Goal: Task Accomplishment & Management: Use online tool/utility

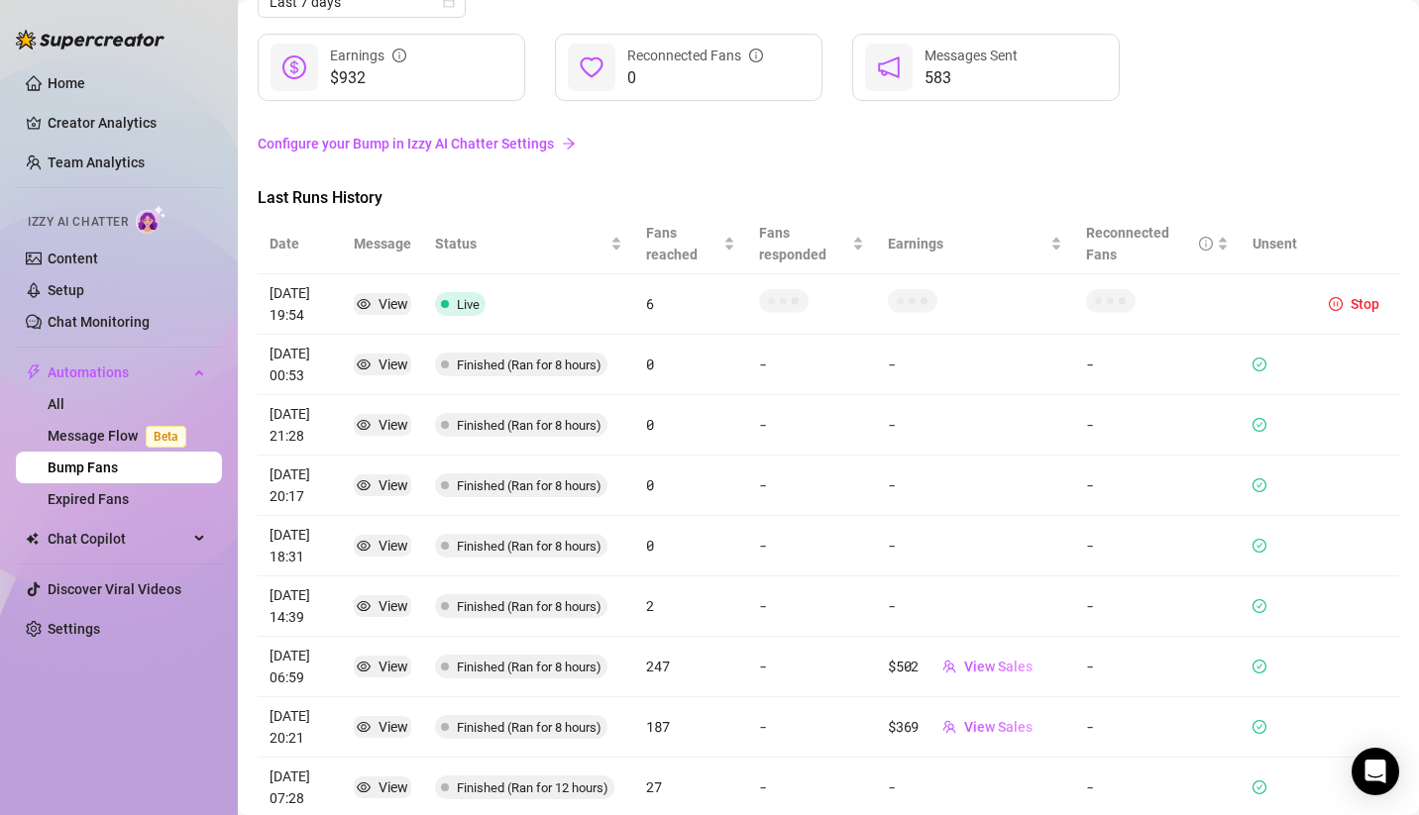
scroll to position [119, 0]
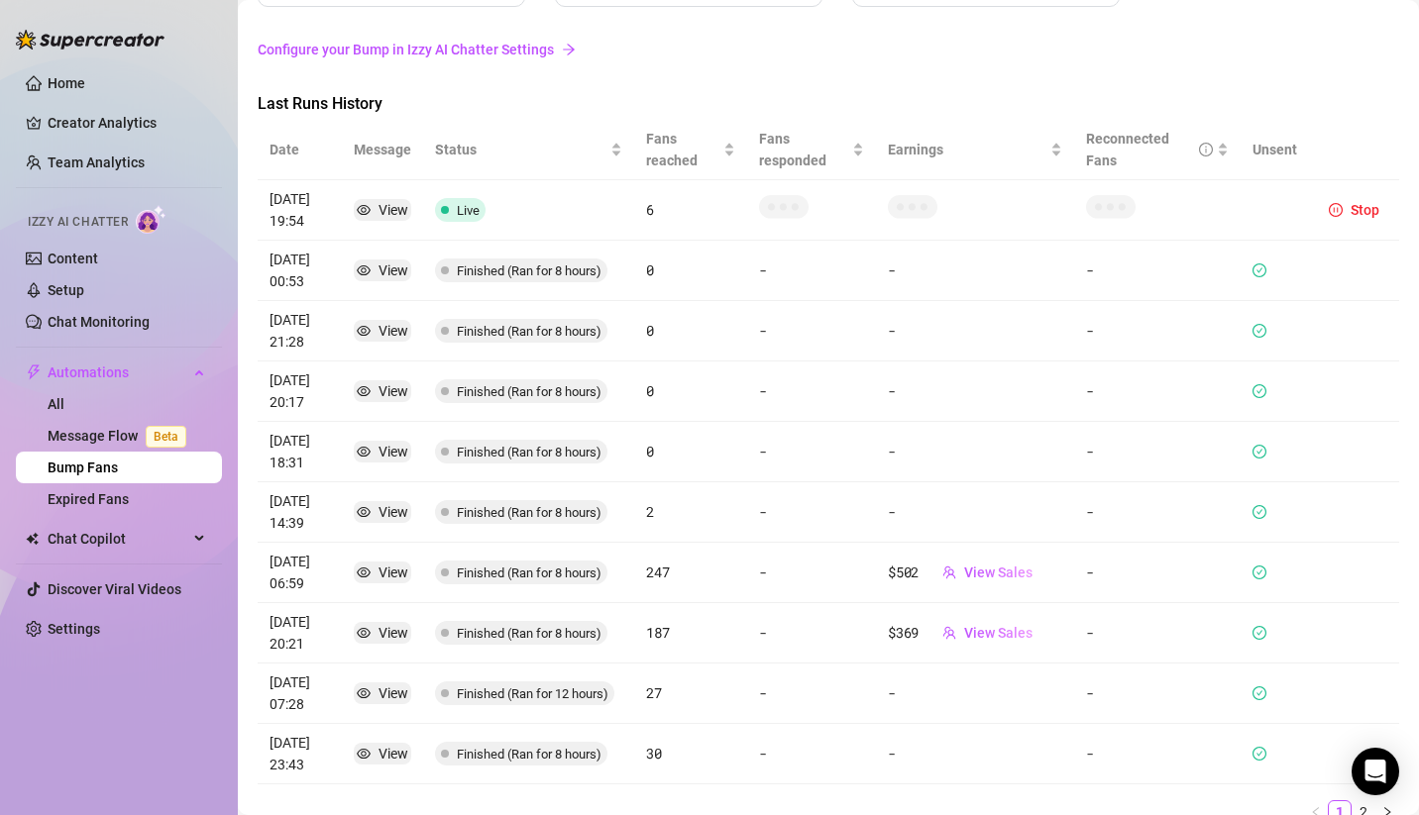
scroll to position [155, 0]
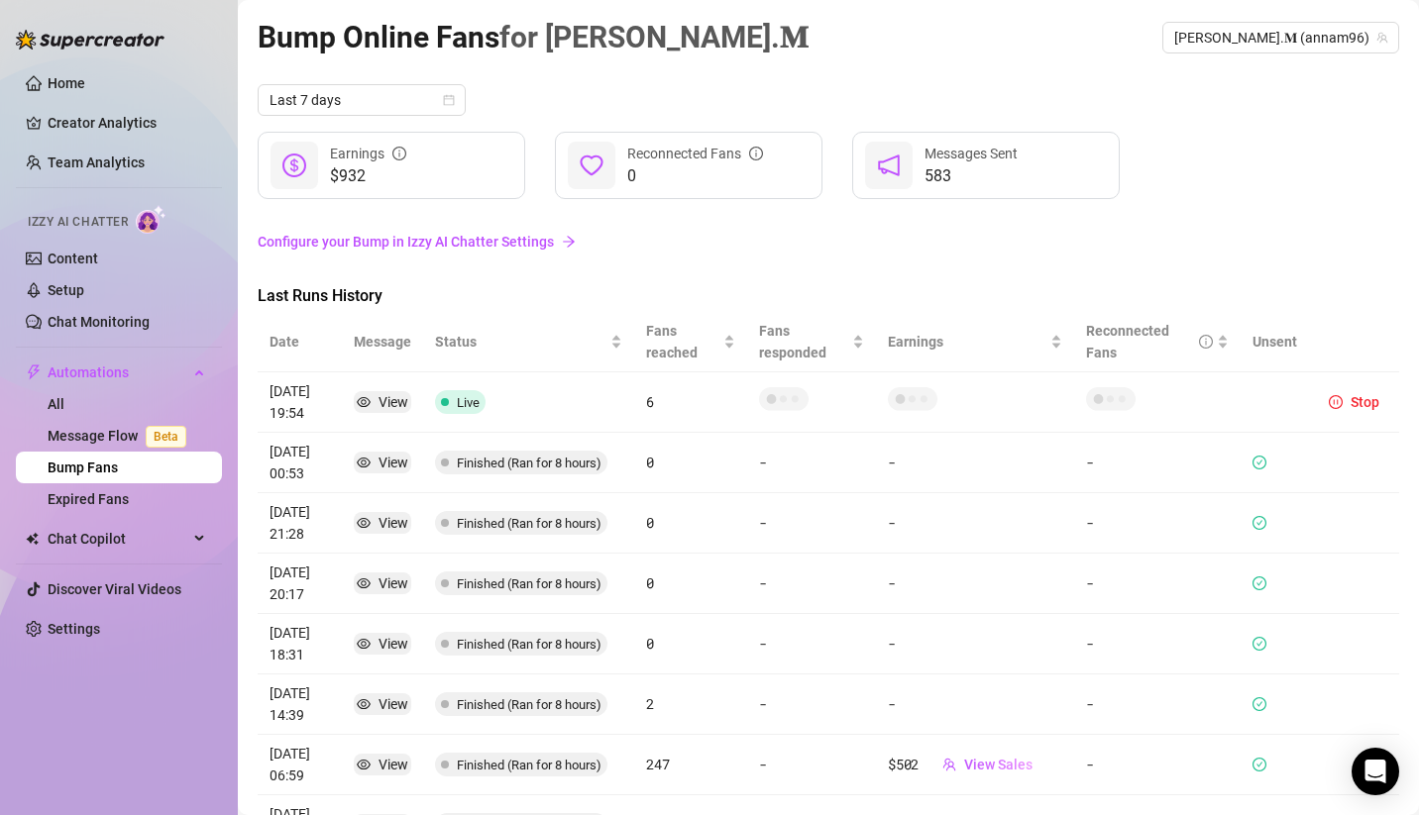
click at [774, 250] on link "Configure your Bump in Izzy AI Chatter Settings" at bounding box center [828, 242] width 1141 height 22
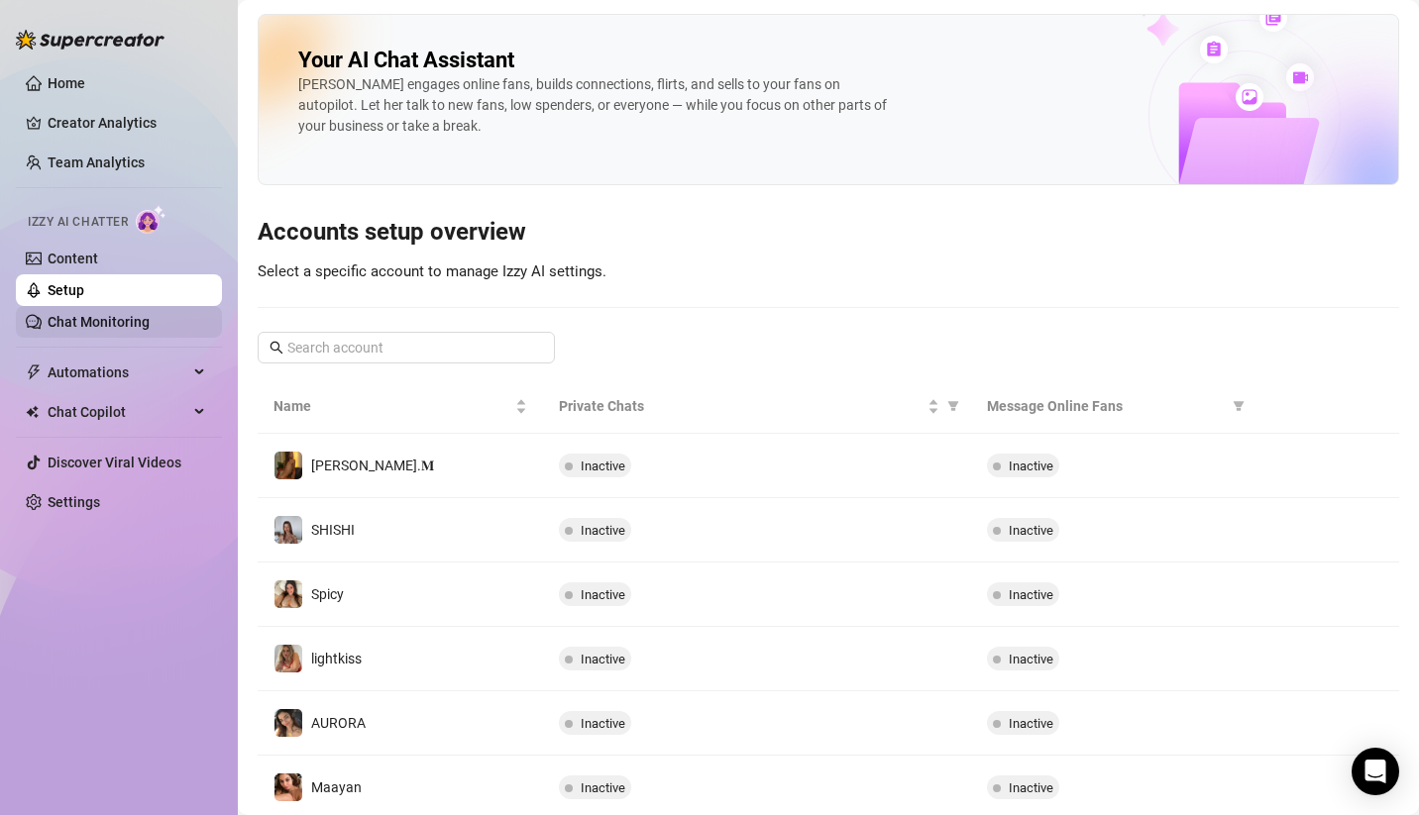
click at [123, 330] on link "Chat Monitoring" at bounding box center [99, 322] width 102 height 16
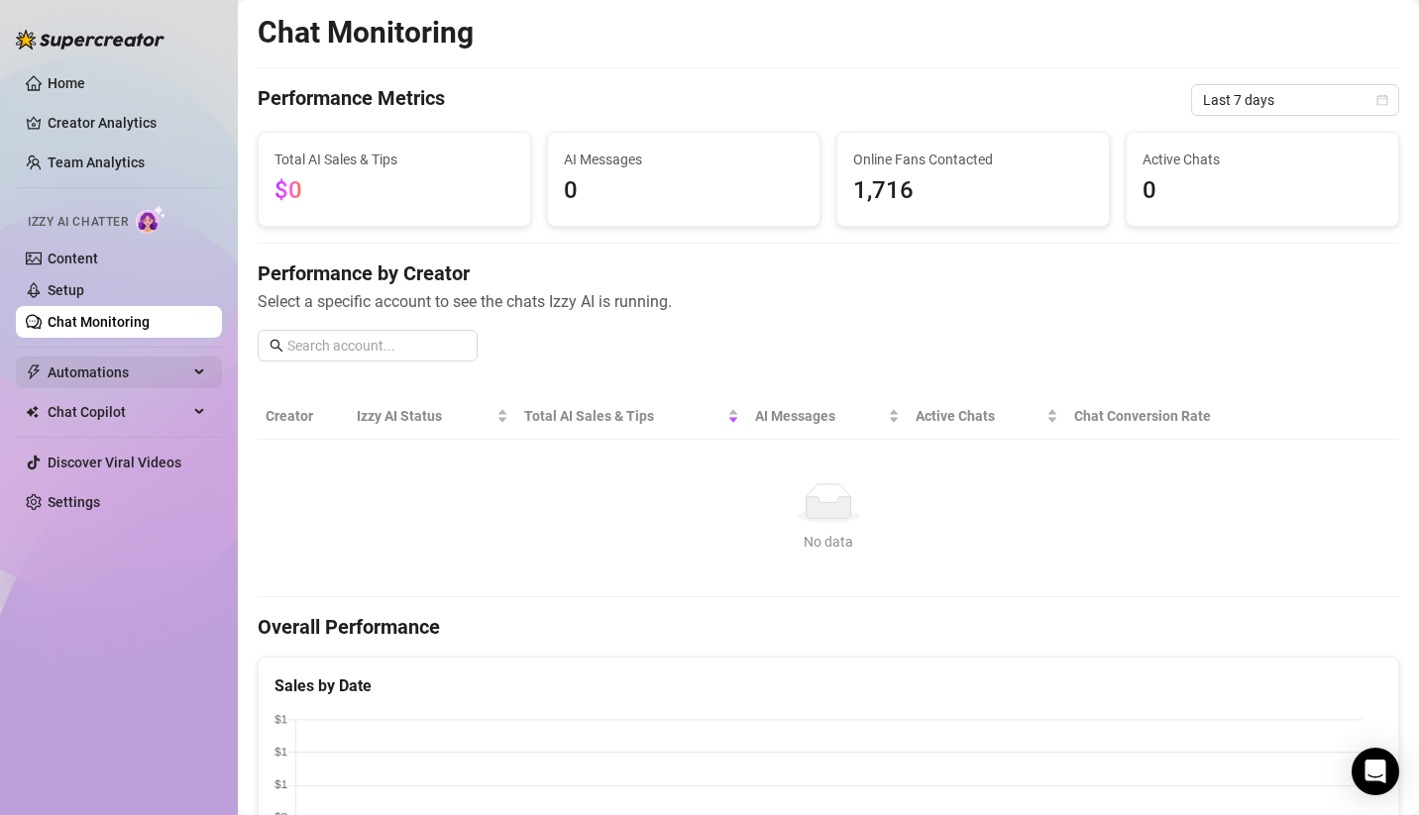
click at [106, 373] on span "Automations" at bounding box center [118, 373] width 141 height 32
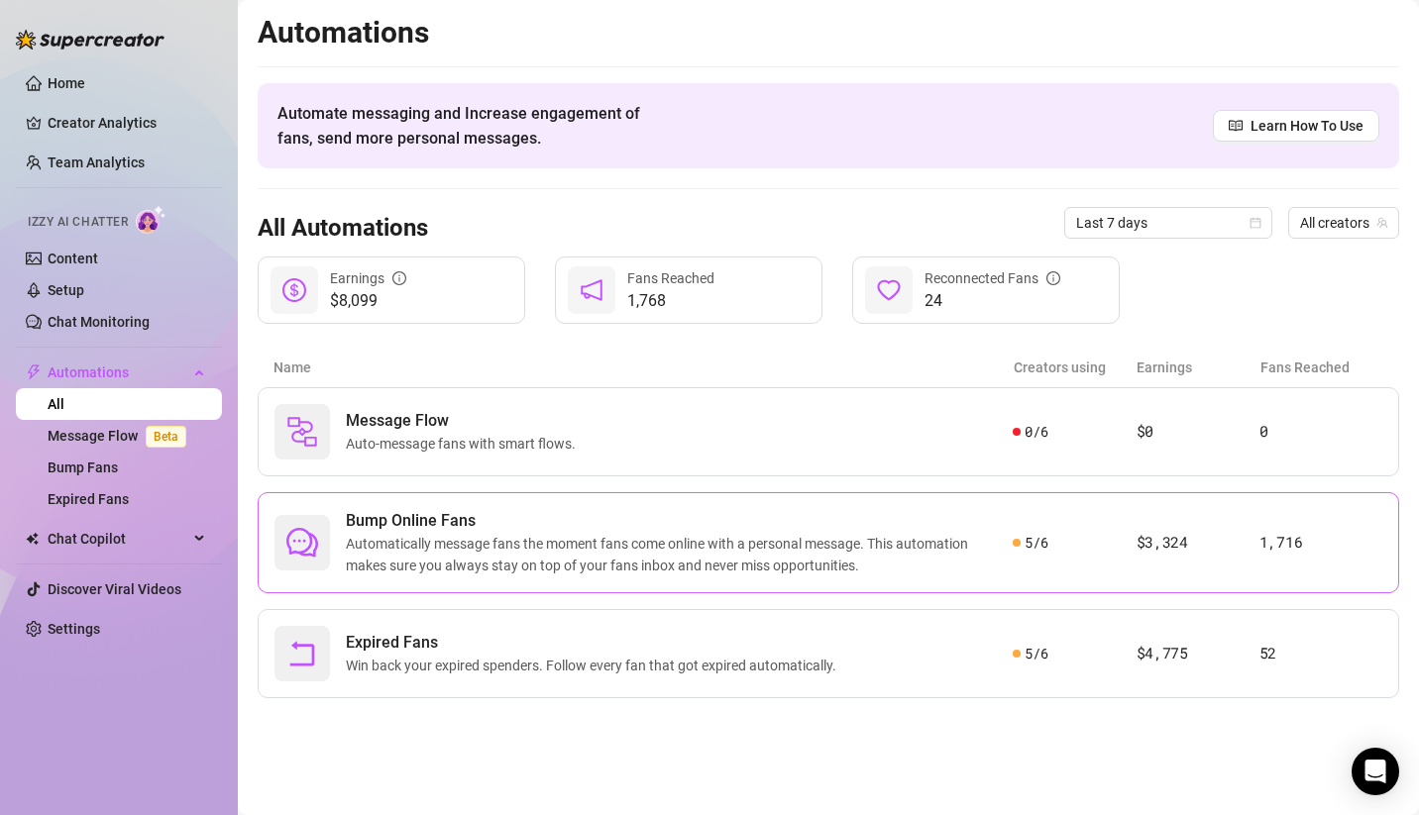
click at [457, 534] on span "Automatically message fans the moment fans come online with a personal message.…" at bounding box center [679, 555] width 667 height 44
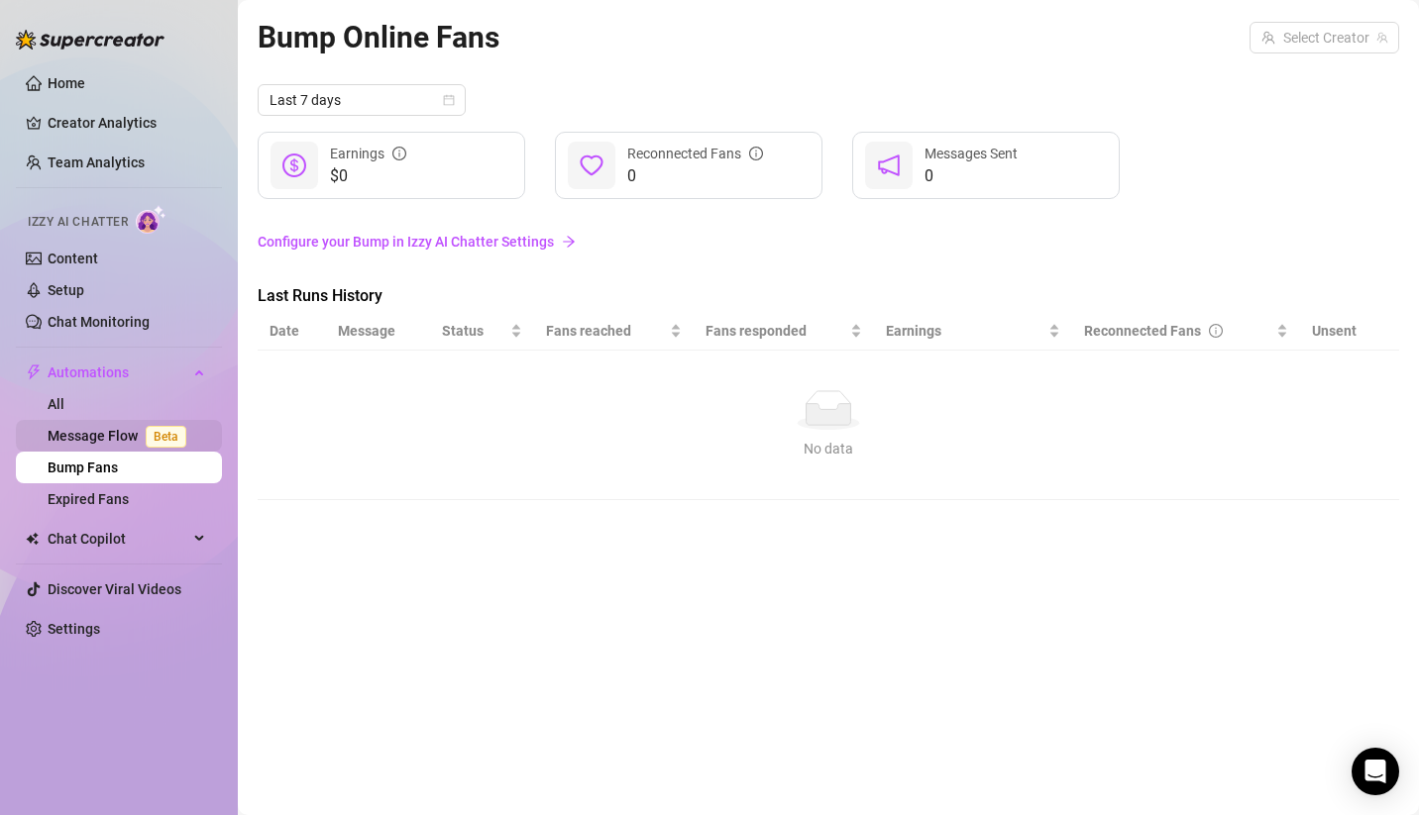
click at [100, 428] on link "Message Flow Beta" at bounding box center [121, 436] width 147 height 16
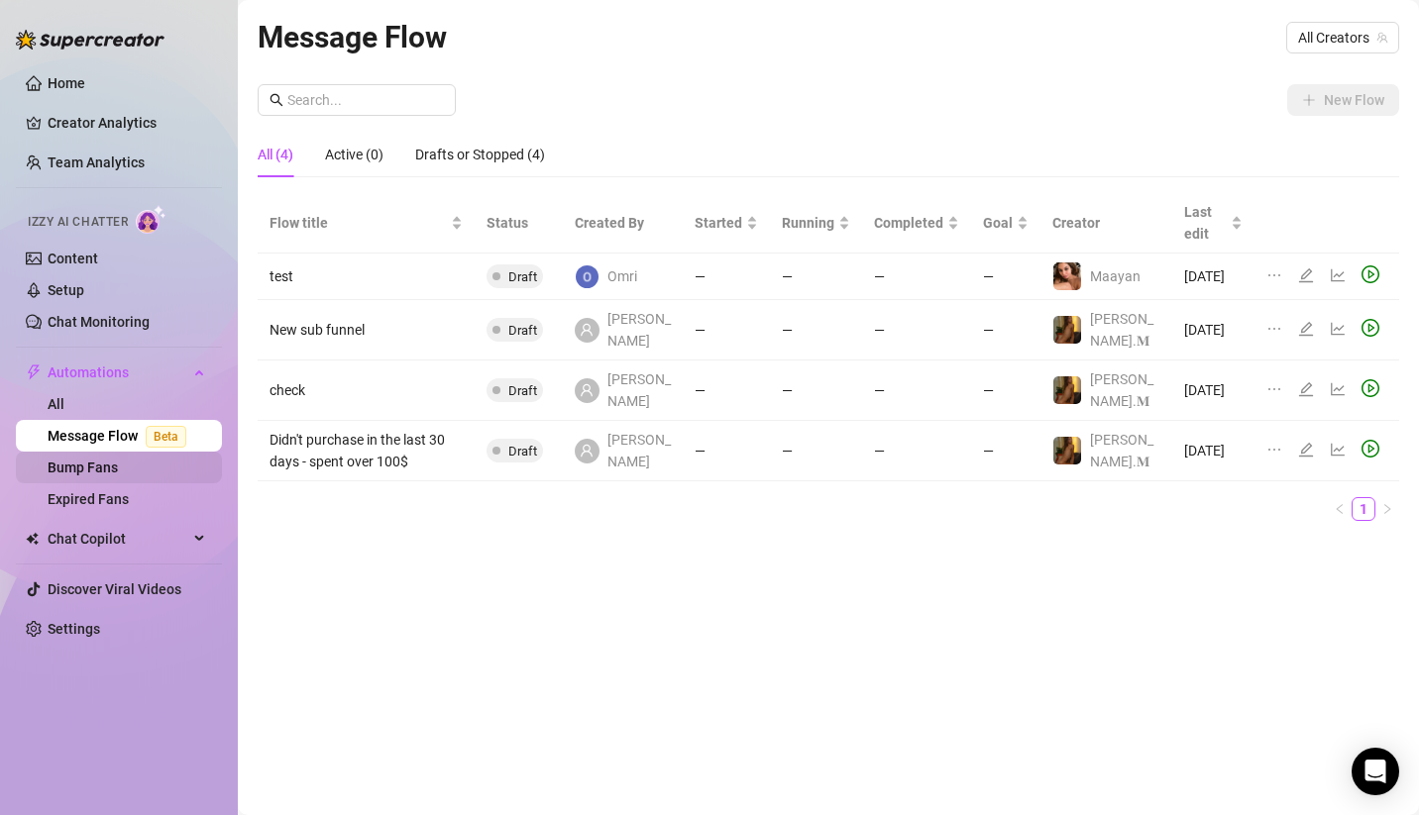
click at [118, 467] on link "Bump Fans" at bounding box center [83, 468] width 70 height 16
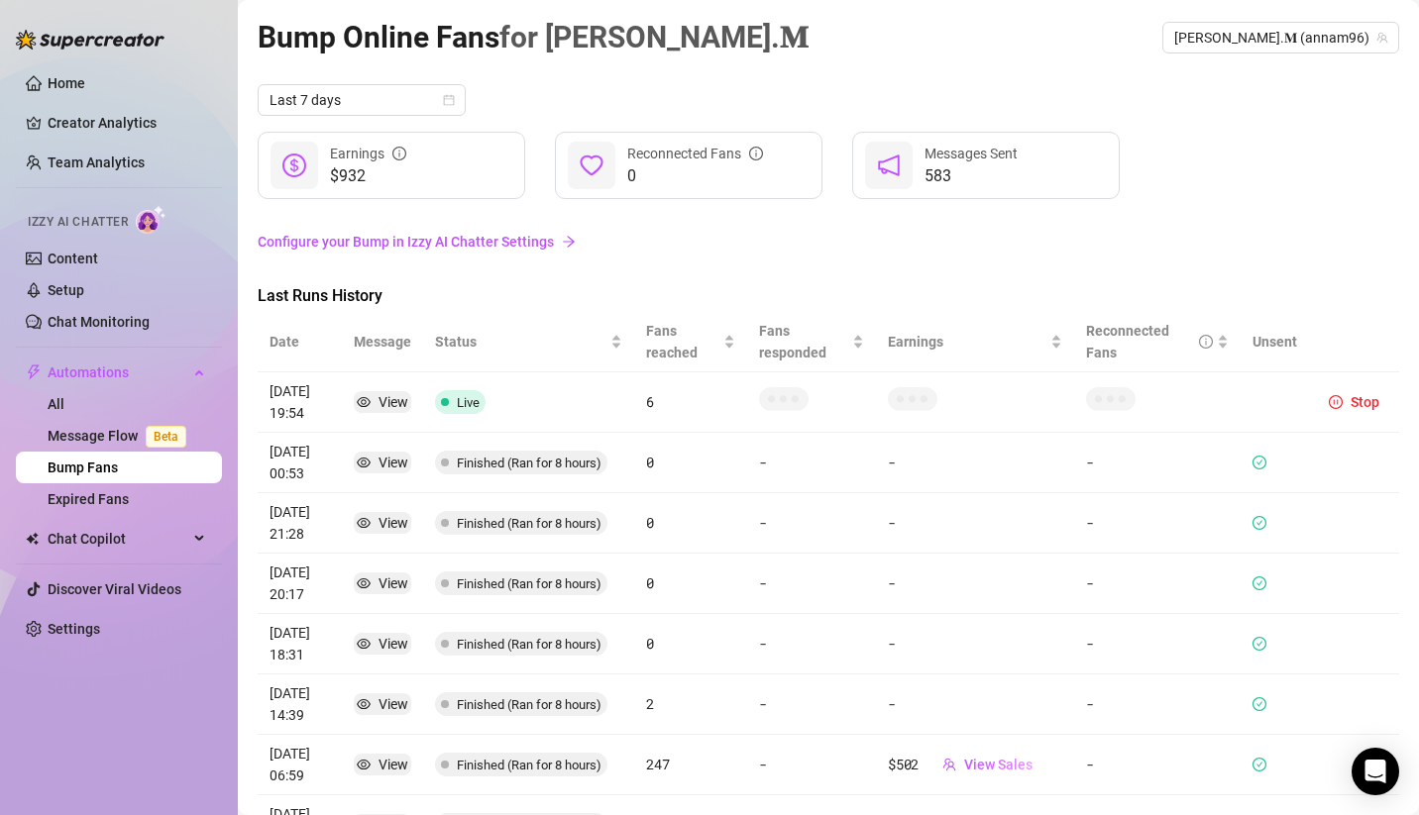
click at [350, 299] on span "Last Runs History" at bounding box center [424, 296] width 333 height 24
